Goal: Information Seeking & Learning: Learn about a topic

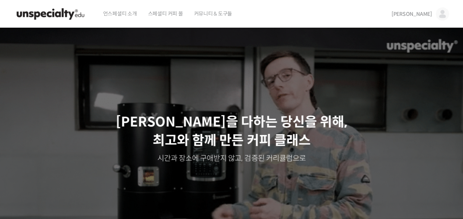
click at [433, 17] on link "[PERSON_NAME]" at bounding box center [421, 14] width 58 height 28
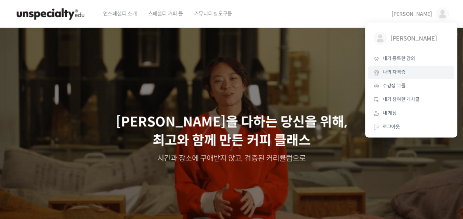
click at [397, 66] on link "나의 자격증" at bounding box center [411, 73] width 86 height 14
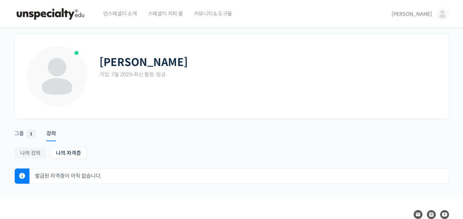
click at [138, 102] on div "김정원 가입: 7월 2025 • 최신 활동: 방금" at bounding box center [269, 76] width 338 height 63
click at [433, 13] on link "[PERSON_NAME]" at bounding box center [421, 14] width 58 height 28
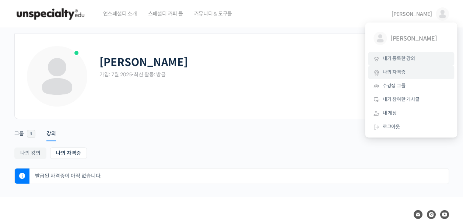
click at [416, 62] on link "내가 등록한 강의" at bounding box center [411, 59] width 86 height 14
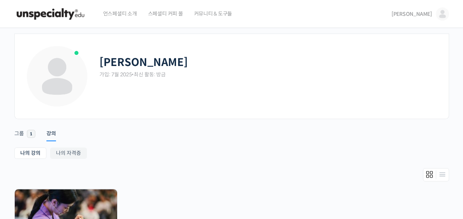
click at [445, 17] on img at bounding box center [442, 13] width 13 height 13
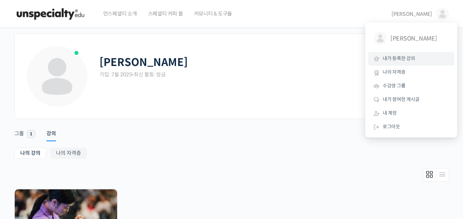
click at [412, 63] on link "내가 등록한 강의" at bounding box center [411, 59] width 86 height 14
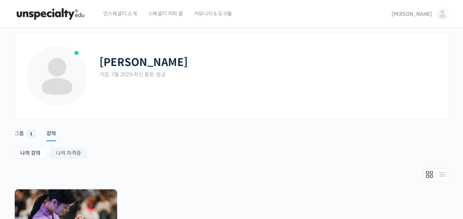
scroll to position [72, 0]
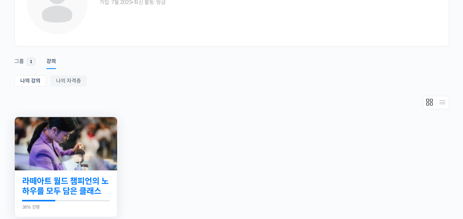
click at [66, 189] on link "라떼아트 월드 챔피언의 노하우를 모두 담은 클래스" at bounding box center [66, 186] width 88 height 20
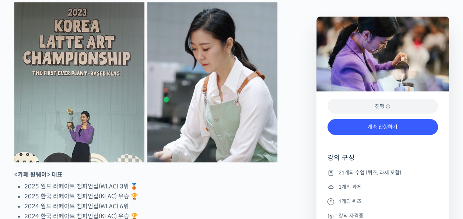
scroll to position [469, 0]
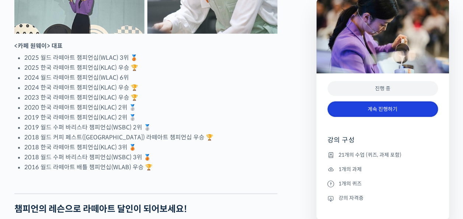
click at [381, 113] on link "계속 진행하기" at bounding box center [383, 109] width 111 height 16
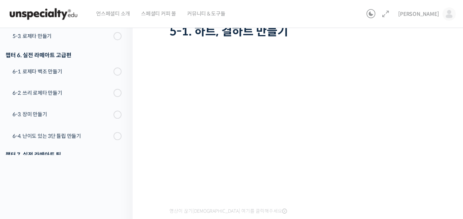
scroll to position [59, 0]
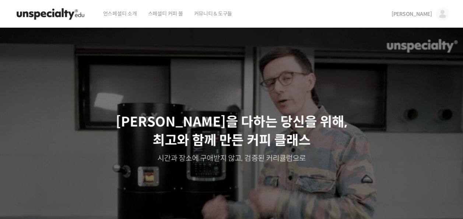
click at [430, 13] on span "[PERSON_NAME]" at bounding box center [412, 14] width 41 height 7
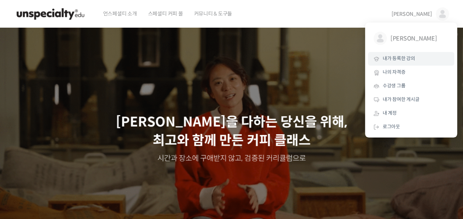
click at [425, 63] on link "내가 등록한 강의" at bounding box center [411, 59] width 86 height 14
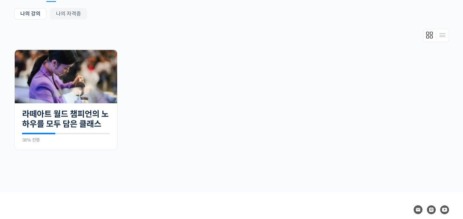
scroll to position [140, 0]
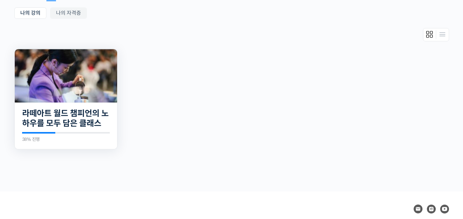
click at [60, 77] on img at bounding box center [66, 75] width 102 height 53
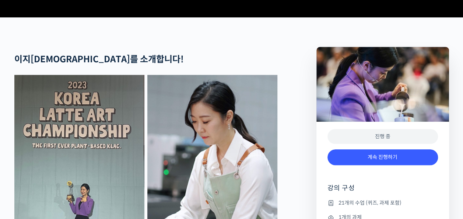
scroll to position [380, 0]
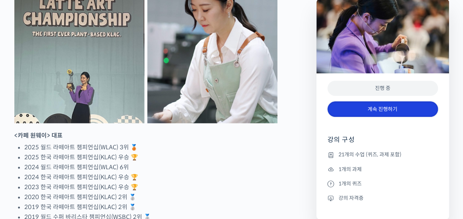
click at [397, 111] on link "계속 진행하기" at bounding box center [383, 109] width 111 height 16
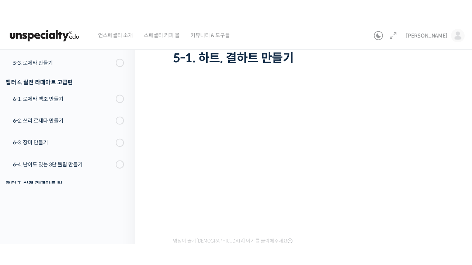
scroll to position [73, 0]
